Goal: Information Seeking & Learning: Check status

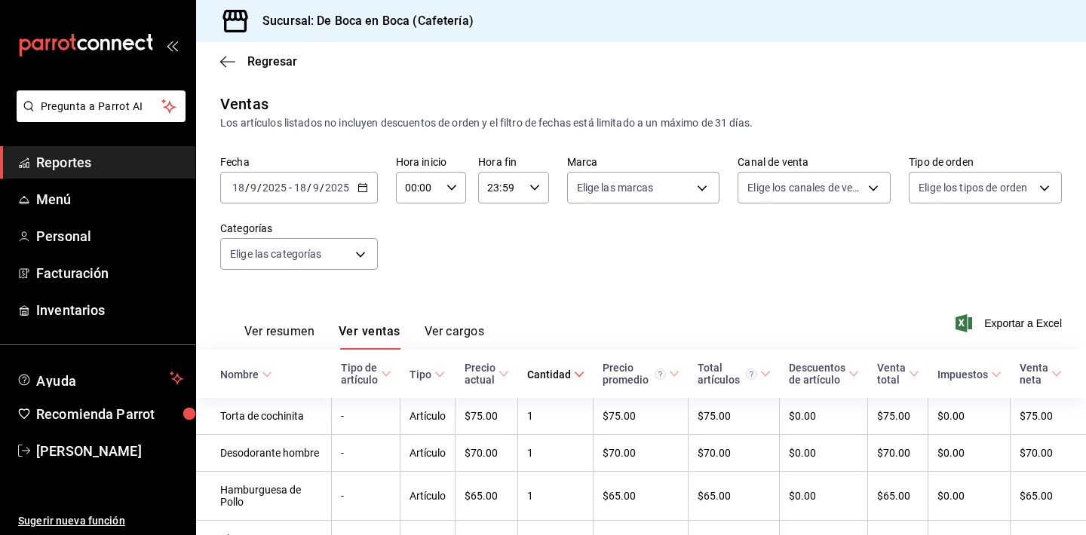
scroll to position [274, 0]
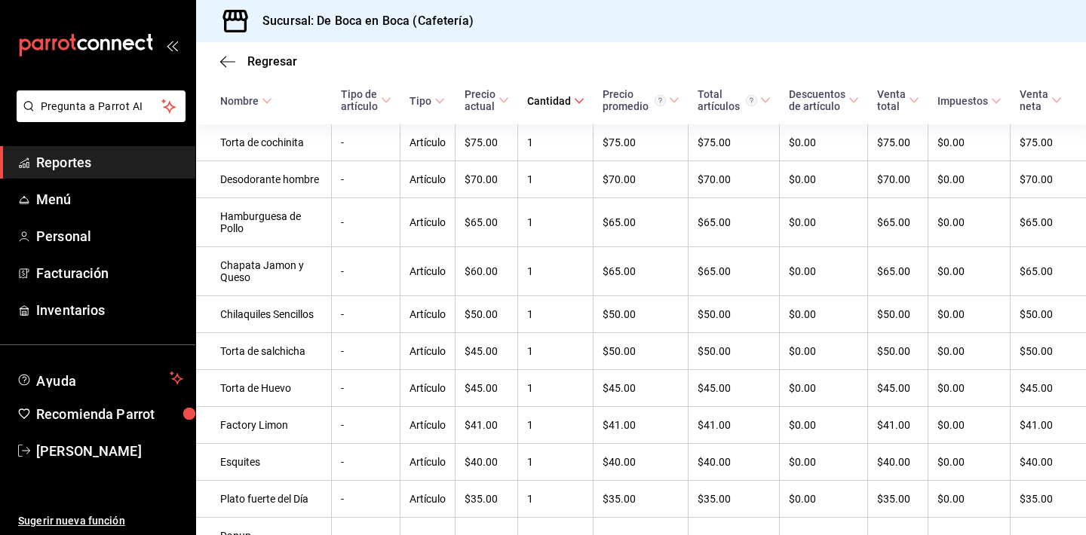
click at [145, 157] on span "Reportes" at bounding box center [109, 162] width 147 height 20
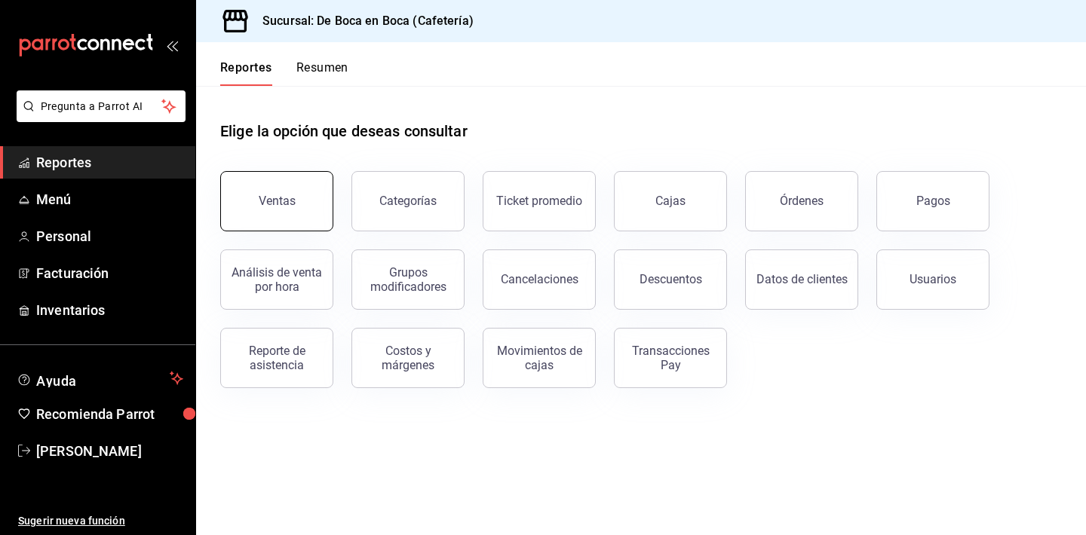
click at [283, 192] on button "Ventas" at bounding box center [276, 201] width 113 height 60
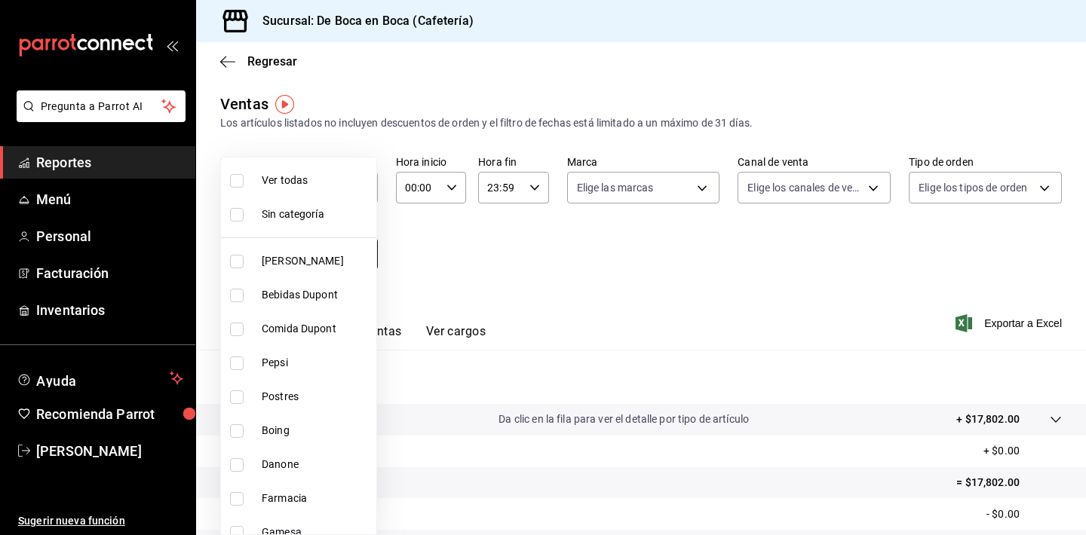
click at [363, 256] on body "Pregunta a Parrot AI Reportes Menú Personal Facturación Inventarios Ayuda Recom…" at bounding box center [543, 267] width 1086 height 535
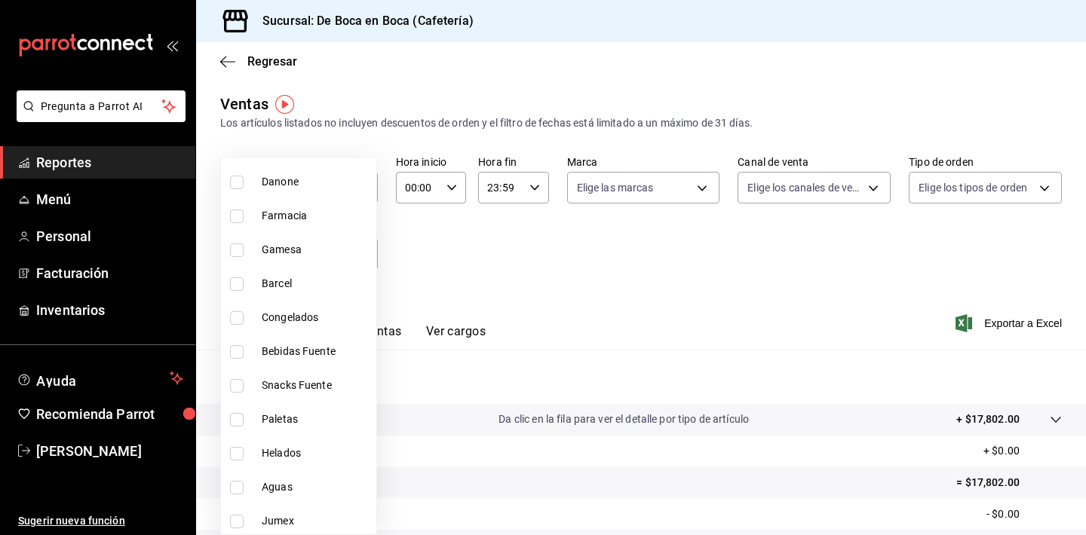
scroll to position [299, 0]
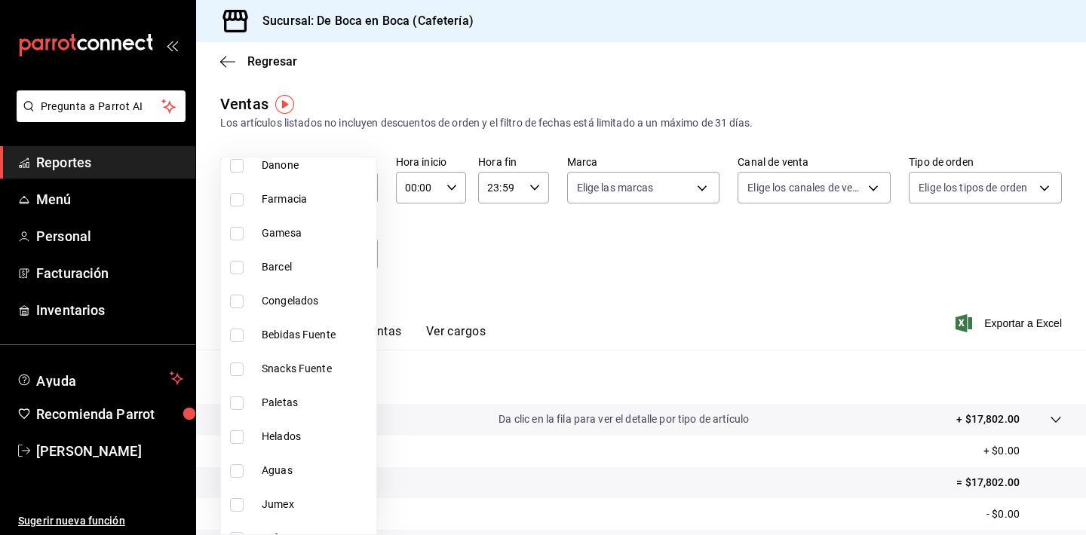
click at [302, 495] on li "Jumex" at bounding box center [298, 505] width 155 height 34
type input "f385e83a-2fd5-45cd-911f-96d8d7e5cb31"
checkbox input "true"
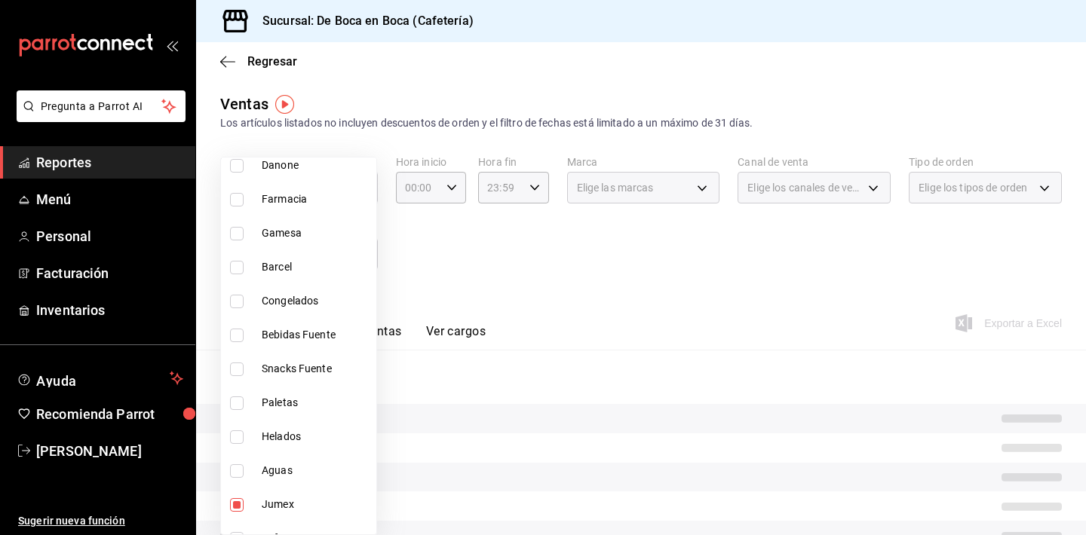
click at [557, 253] on div at bounding box center [543, 267] width 1086 height 535
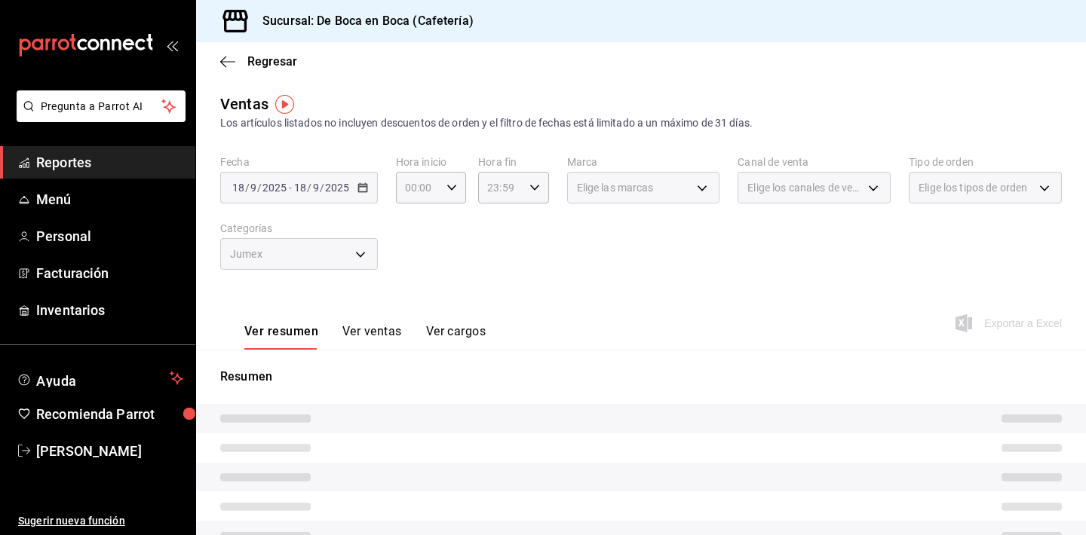
click at [367, 334] on button "Ver ventas" at bounding box center [372, 337] width 60 height 26
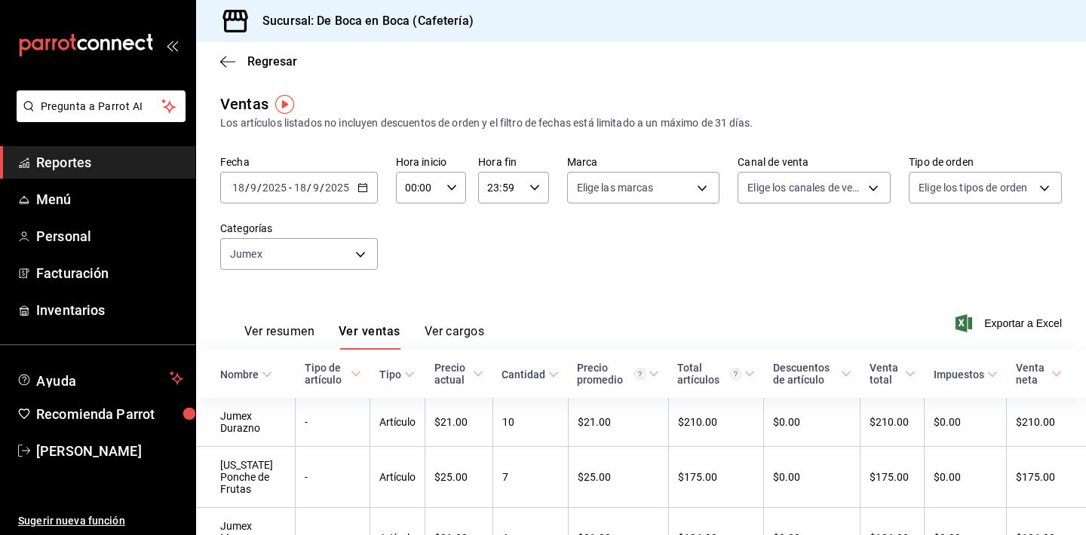
click at [360, 192] on \(Stroke\) "button" at bounding box center [362, 188] width 9 height 8
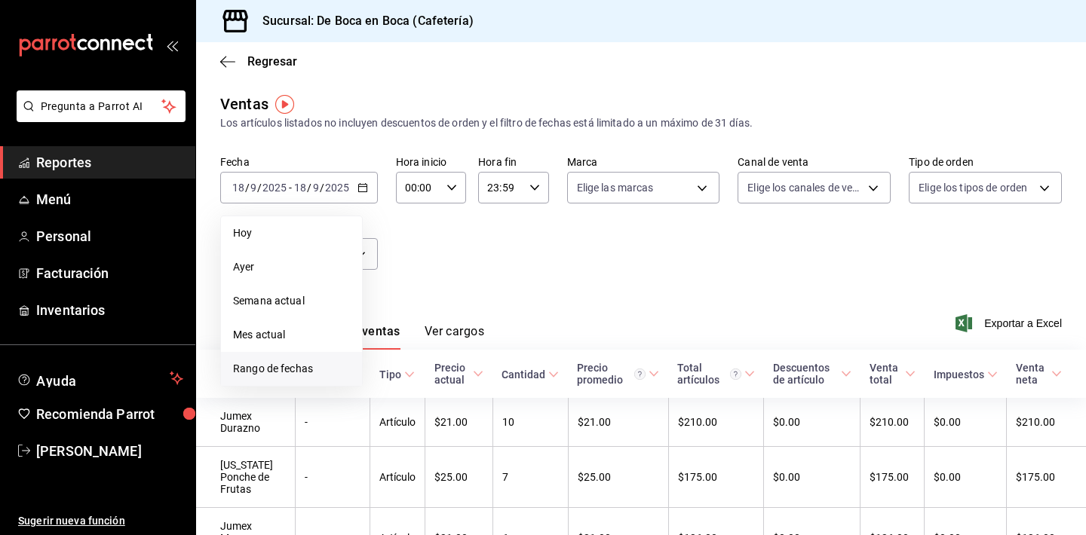
click at [313, 363] on span "Rango de fechas" at bounding box center [291, 369] width 117 height 16
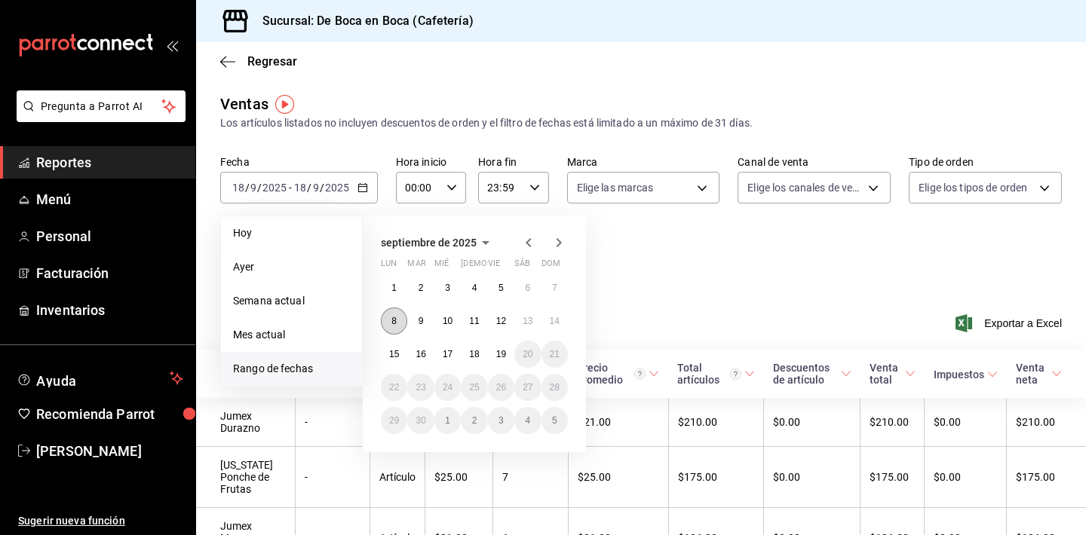
click at [395, 327] on button "8" at bounding box center [394, 321] width 26 height 27
click at [526, 329] on button "13" at bounding box center [527, 321] width 26 height 27
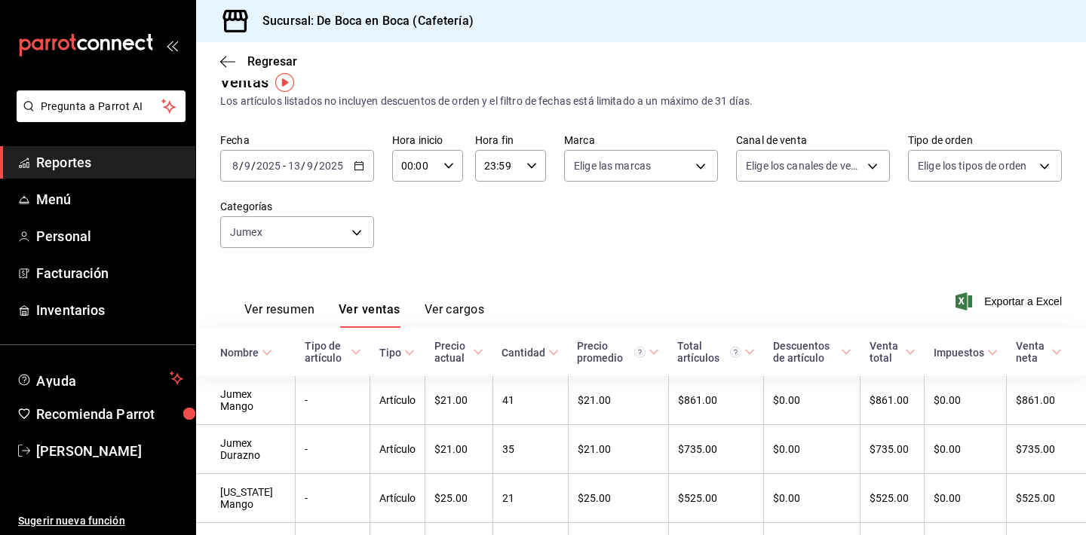
click at [559, 354] on icon at bounding box center [553, 353] width 11 height 11
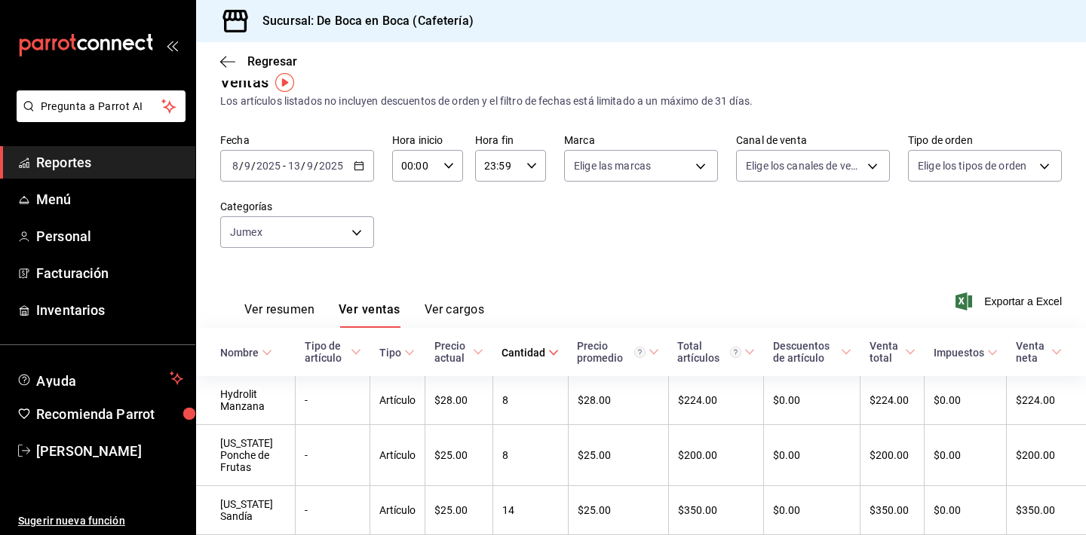
click at [559, 354] on icon at bounding box center [553, 353] width 11 height 11
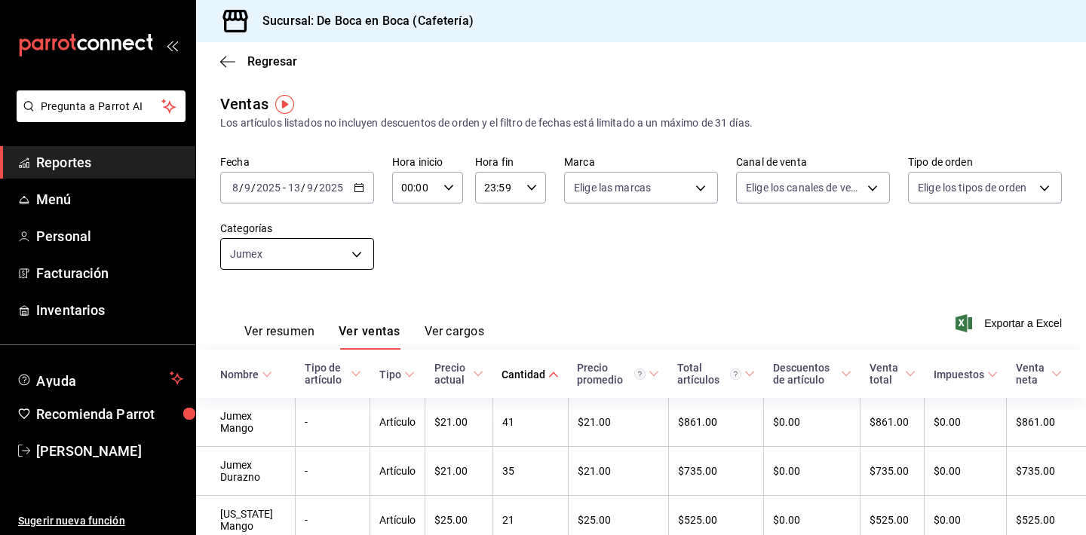
click at [341, 253] on body "Pregunta a Parrot AI Reportes Menú Personal Facturación Inventarios Ayuda Recom…" at bounding box center [543, 267] width 1086 height 535
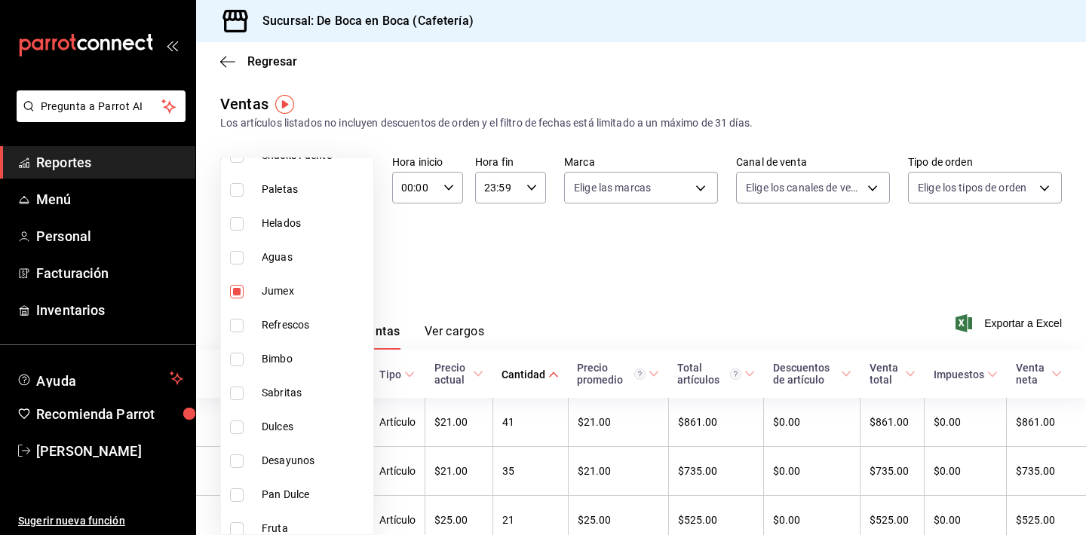
scroll to position [519, 0]
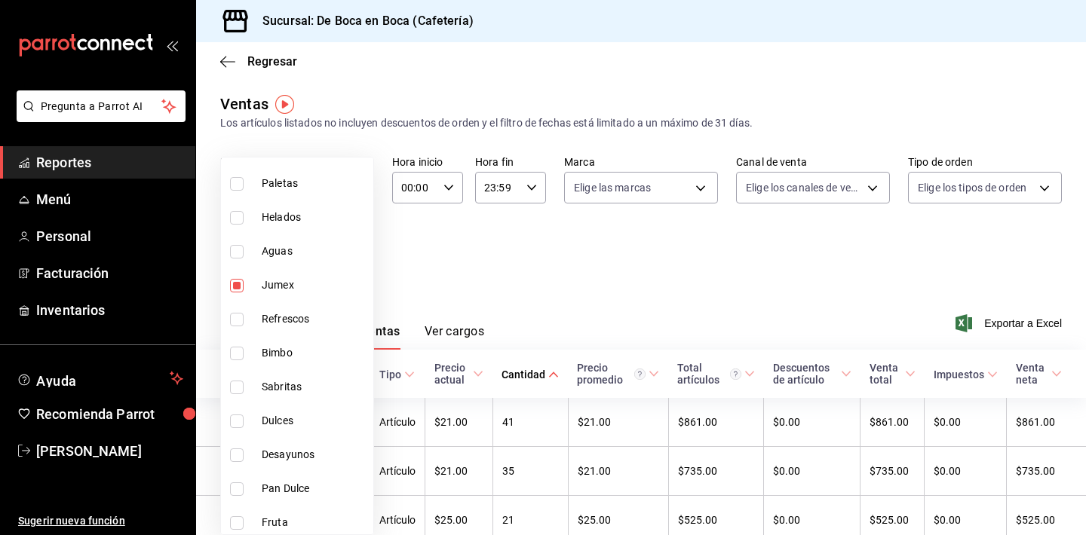
click at [307, 298] on li "Jumex" at bounding box center [297, 285] width 152 height 34
checkbox input "false"
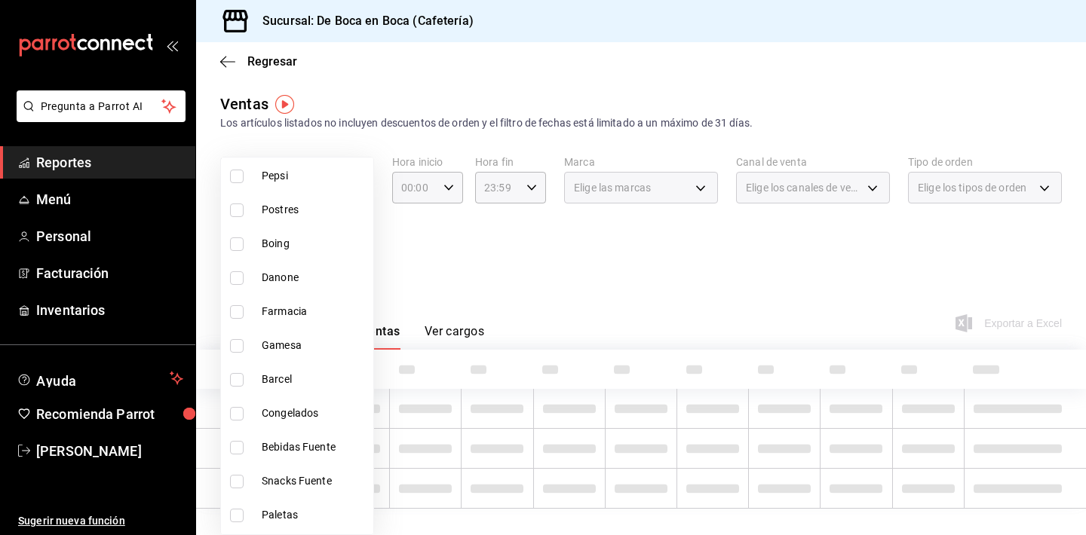
scroll to position [179, 0]
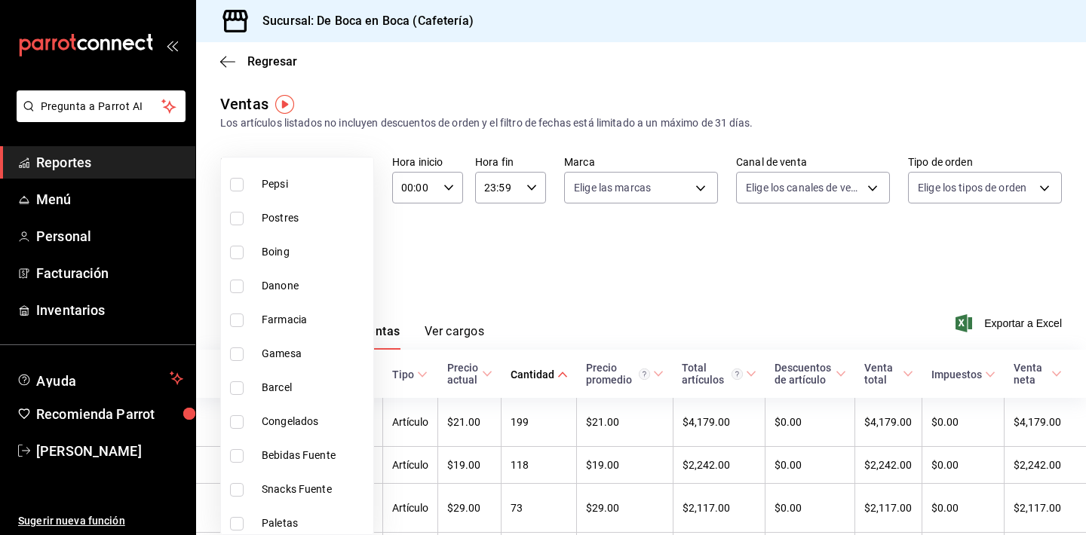
click at [312, 293] on span "Danone" at bounding box center [315, 286] width 106 height 16
type input "b2a94599-3cc2-4d52-a139-a59ac6d112a6"
checkbox input "true"
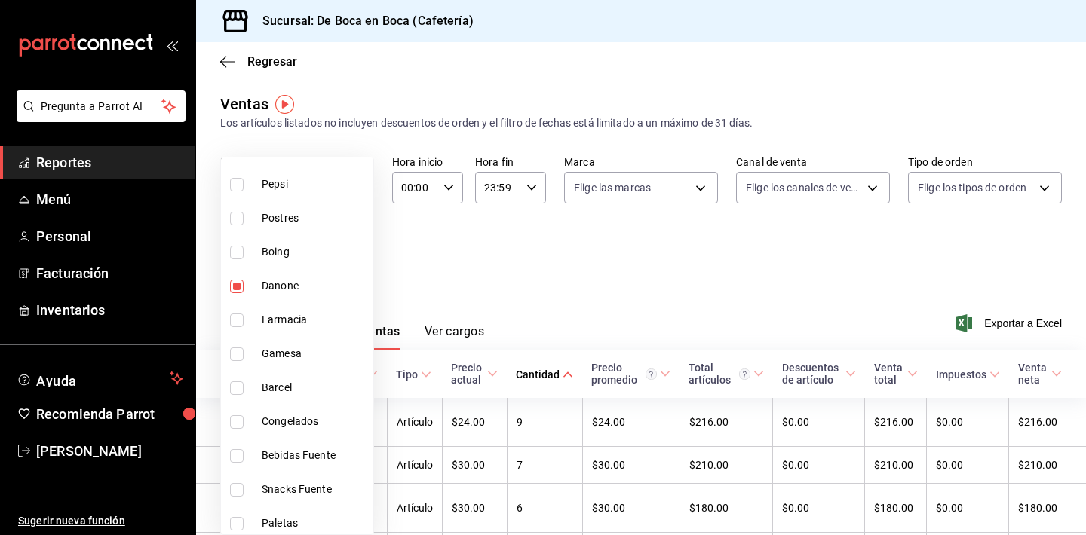
click at [500, 310] on div at bounding box center [543, 267] width 1086 height 535
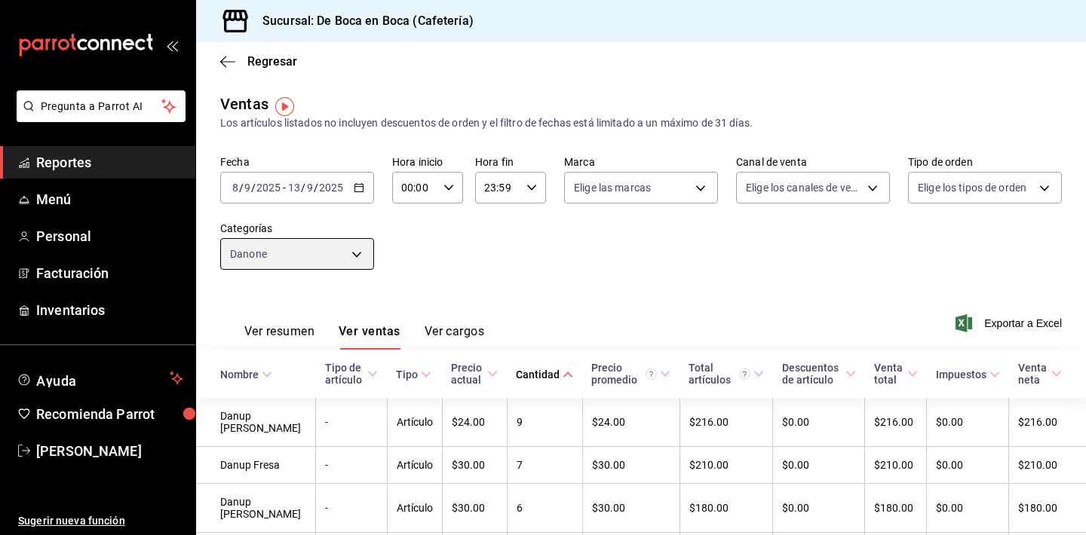
scroll to position [-1, 0]
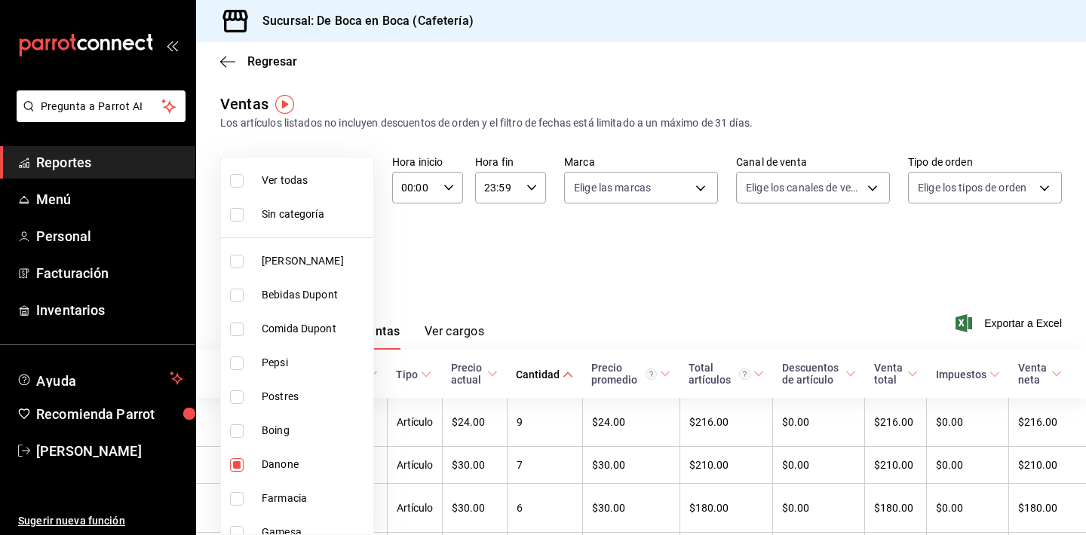
click at [274, 255] on body "Pregunta a Parrot AI Reportes Menú Personal Facturación Inventarios Ayuda Recom…" at bounding box center [543, 267] width 1086 height 535
click at [286, 474] on li "Danone" at bounding box center [297, 465] width 152 height 34
checkbox input "false"
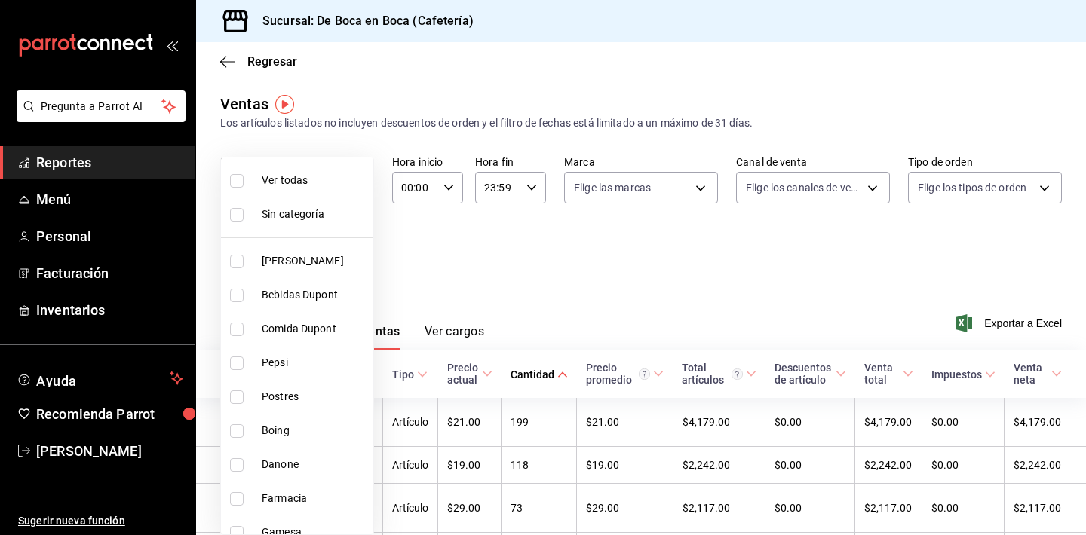
click at [308, 179] on span "Ver todas" at bounding box center [315, 181] width 106 height 16
type input "96b92fd8-ecd9-4917-ae34-a503a6ec1cb7,f4369217-5354-4a5e-b4ff-cedfdf5bd663,09da8…"
checkbox input "true"
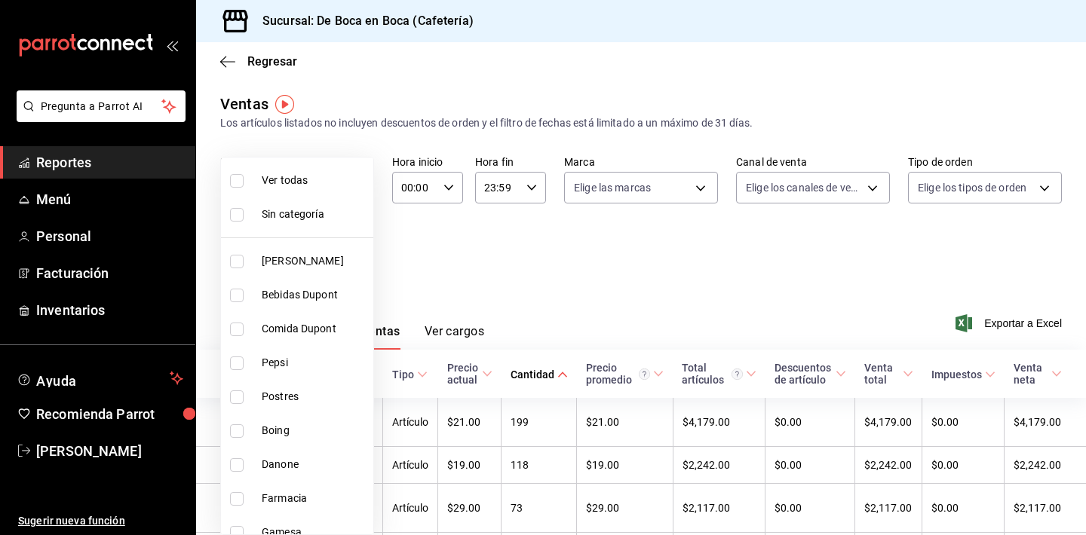
checkbox input "true"
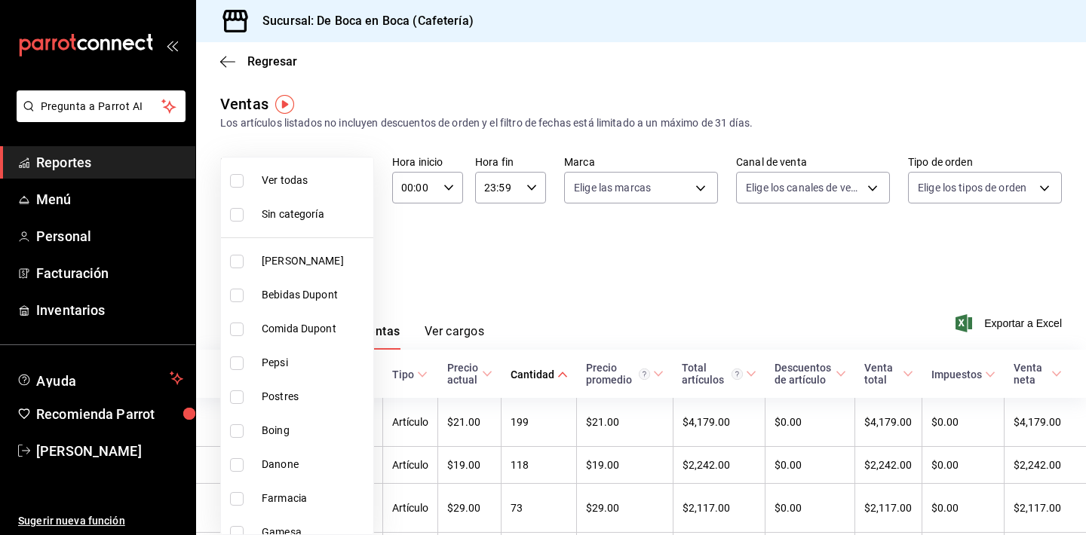
checkbox input "true"
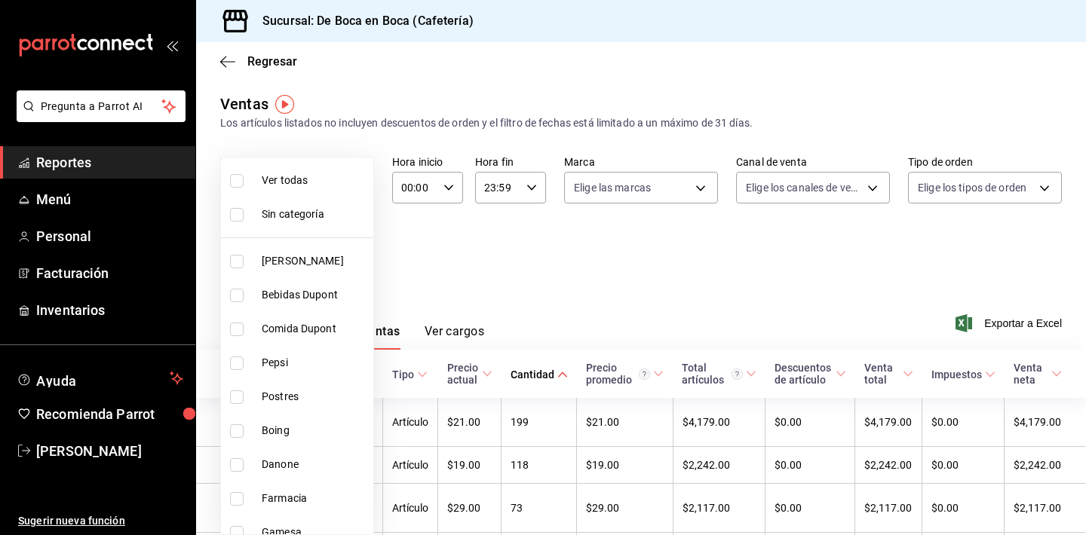
checkbox input "true"
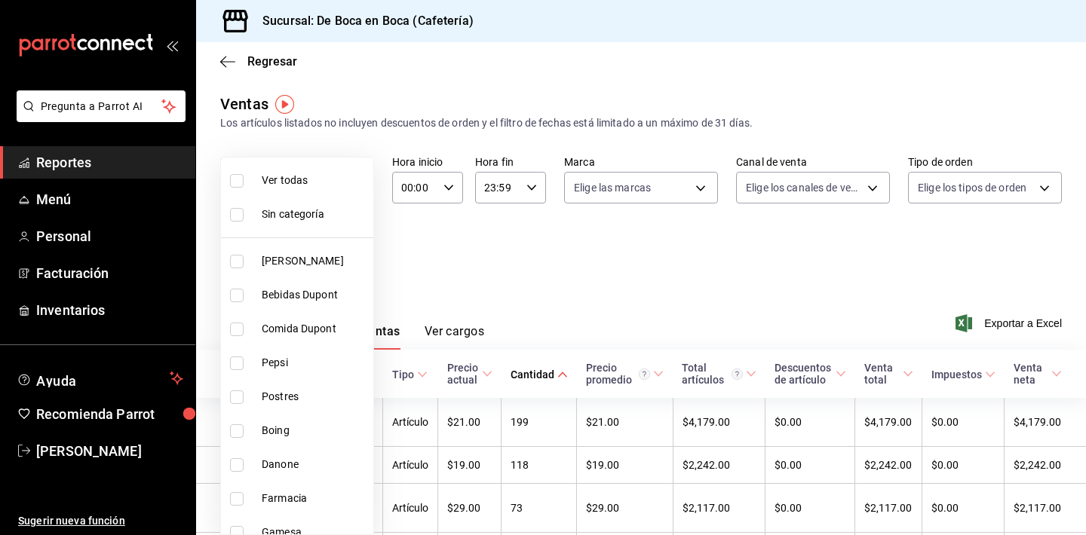
checkbox input "true"
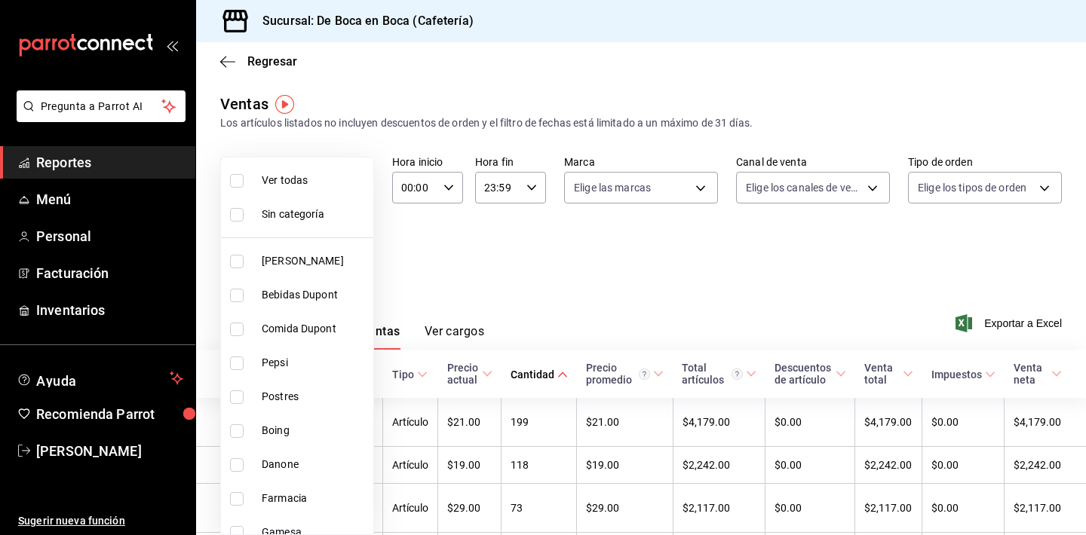
checkbox input "true"
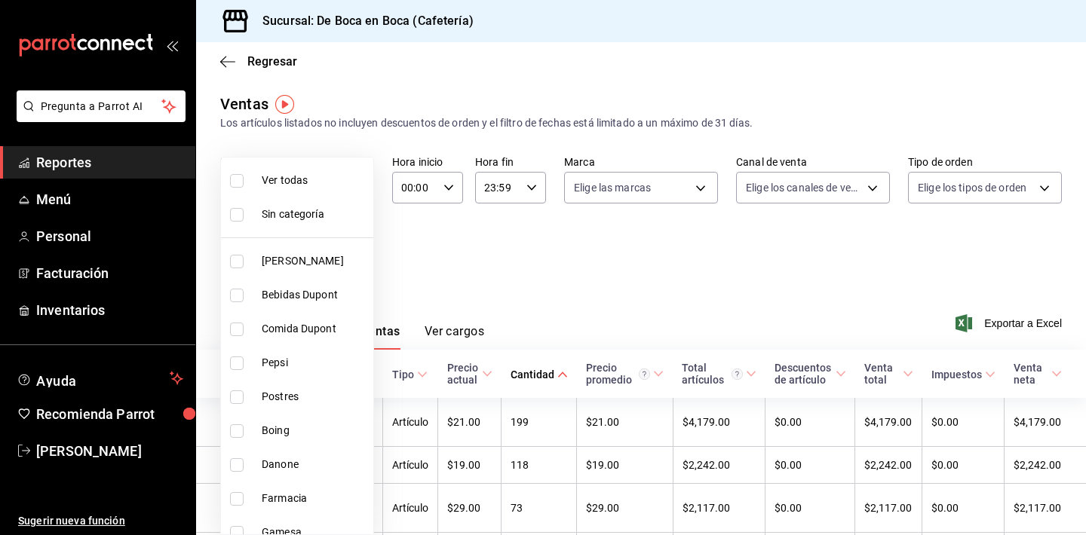
checkbox input "true"
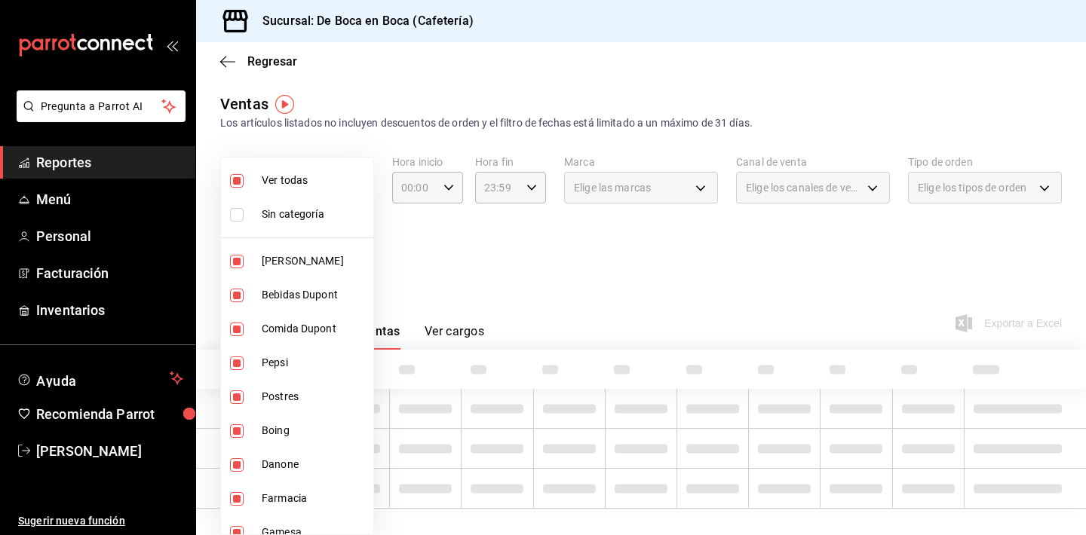
click at [305, 212] on span "Sin categoría" at bounding box center [315, 215] width 106 height 16
checkbox input "true"
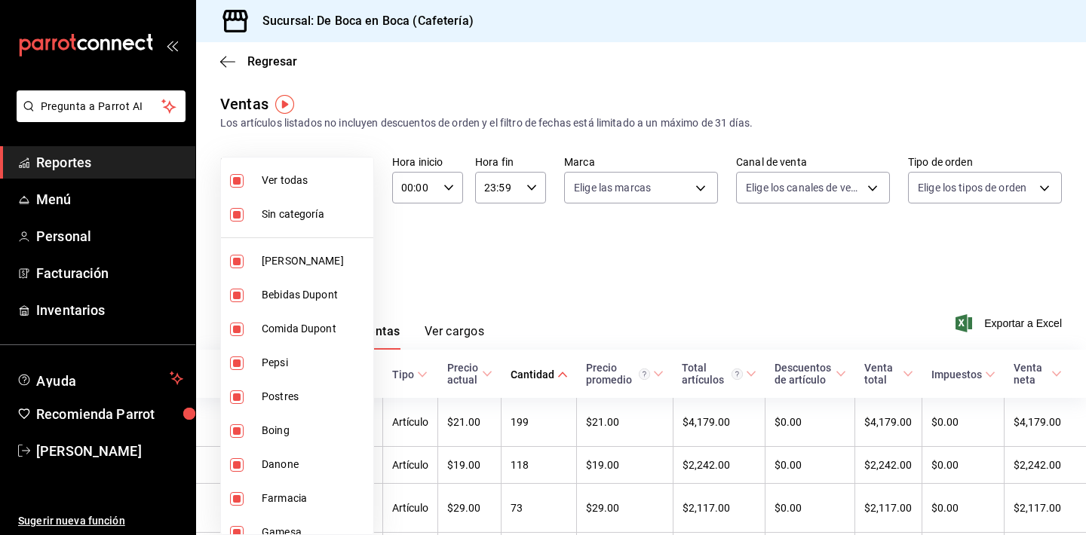
click at [561, 315] on div at bounding box center [543, 267] width 1086 height 535
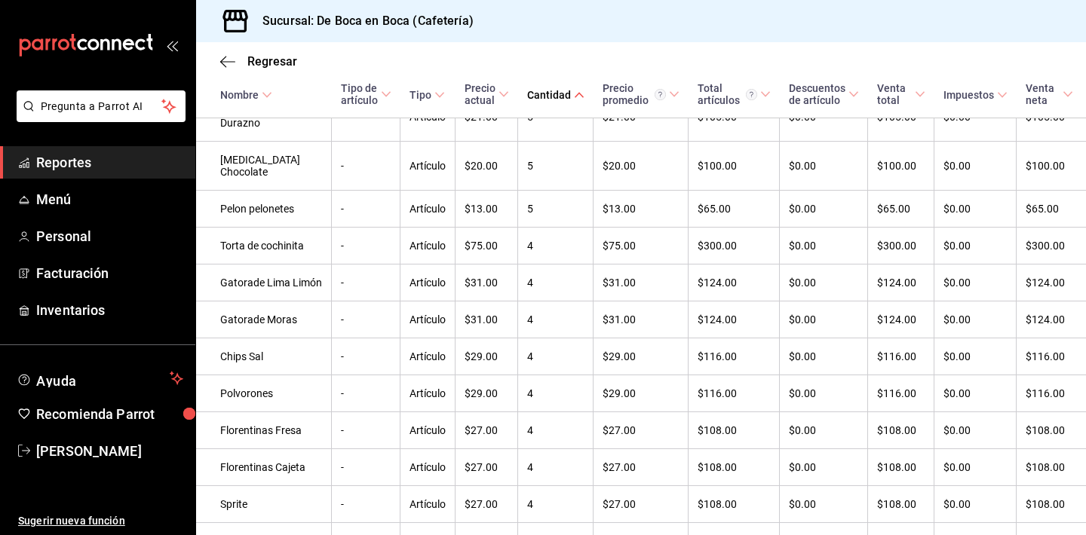
scroll to position [5948, 0]
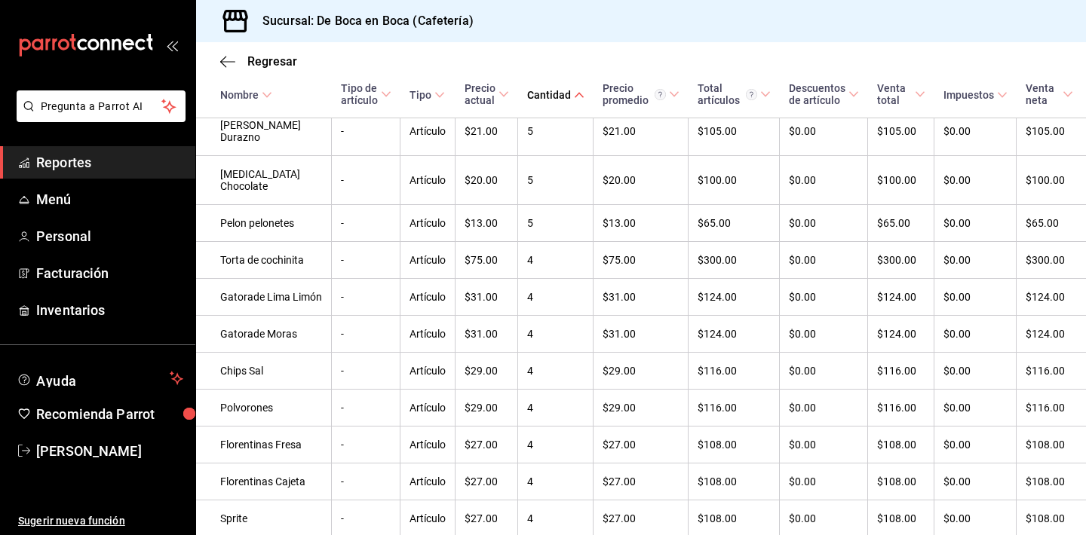
click at [271, 93] on icon at bounding box center [267, 95] width 11 height 11
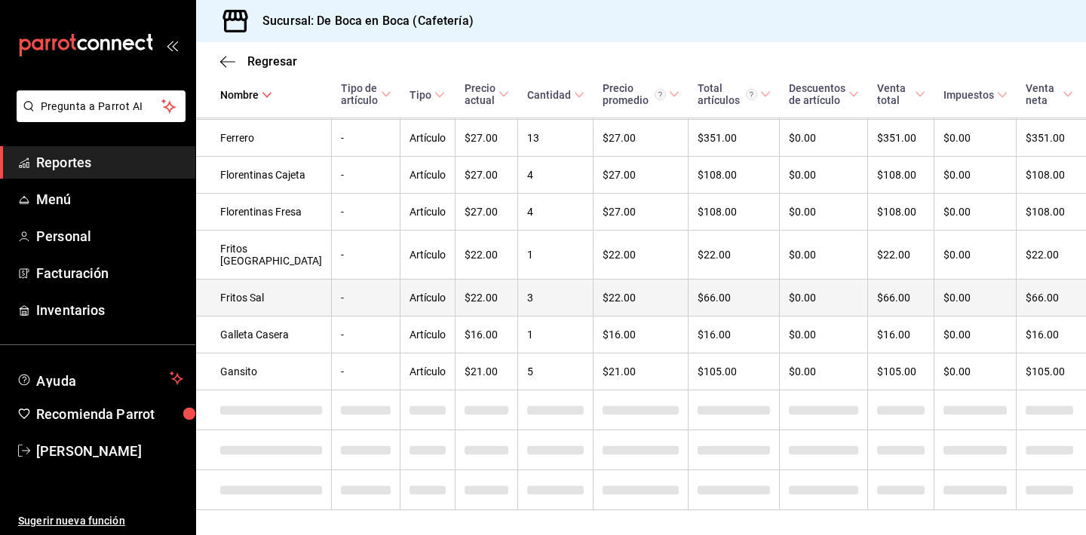
scroll to position [4079, 0]
